Goal: Answer question/provide support

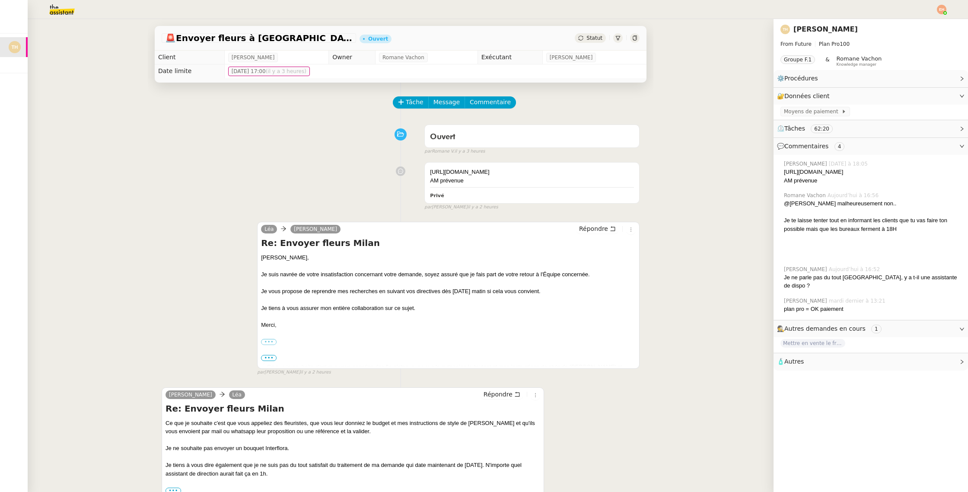
scroll to position [0, 2]
click at [62, 13] on img at bounding box center [55, 9] width 67 height 19
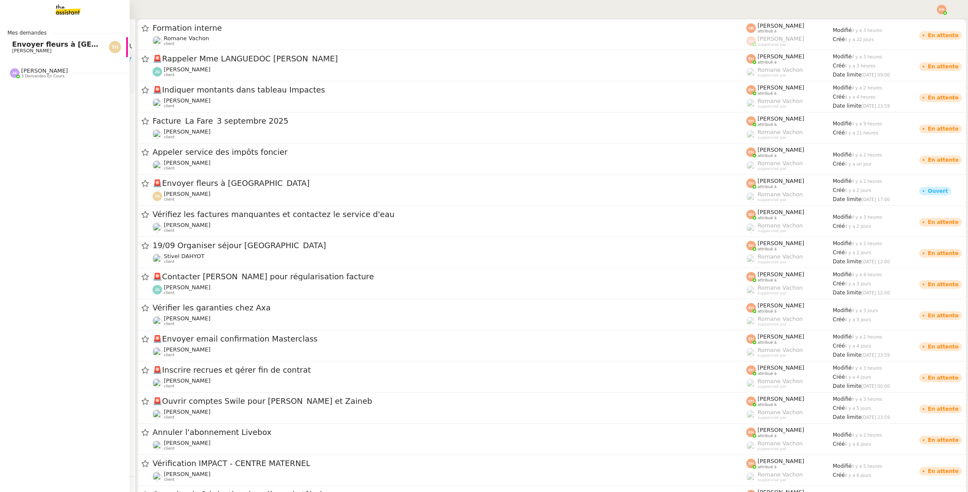
click at [10, 48] on link "Envoyer fleurs à [GEOGRAPHIC_DATA][PERSON_NAME]" at bounding box center [63, 47] width 130 height 20
